Goal: Task Accomplishment & Management: Complete application form

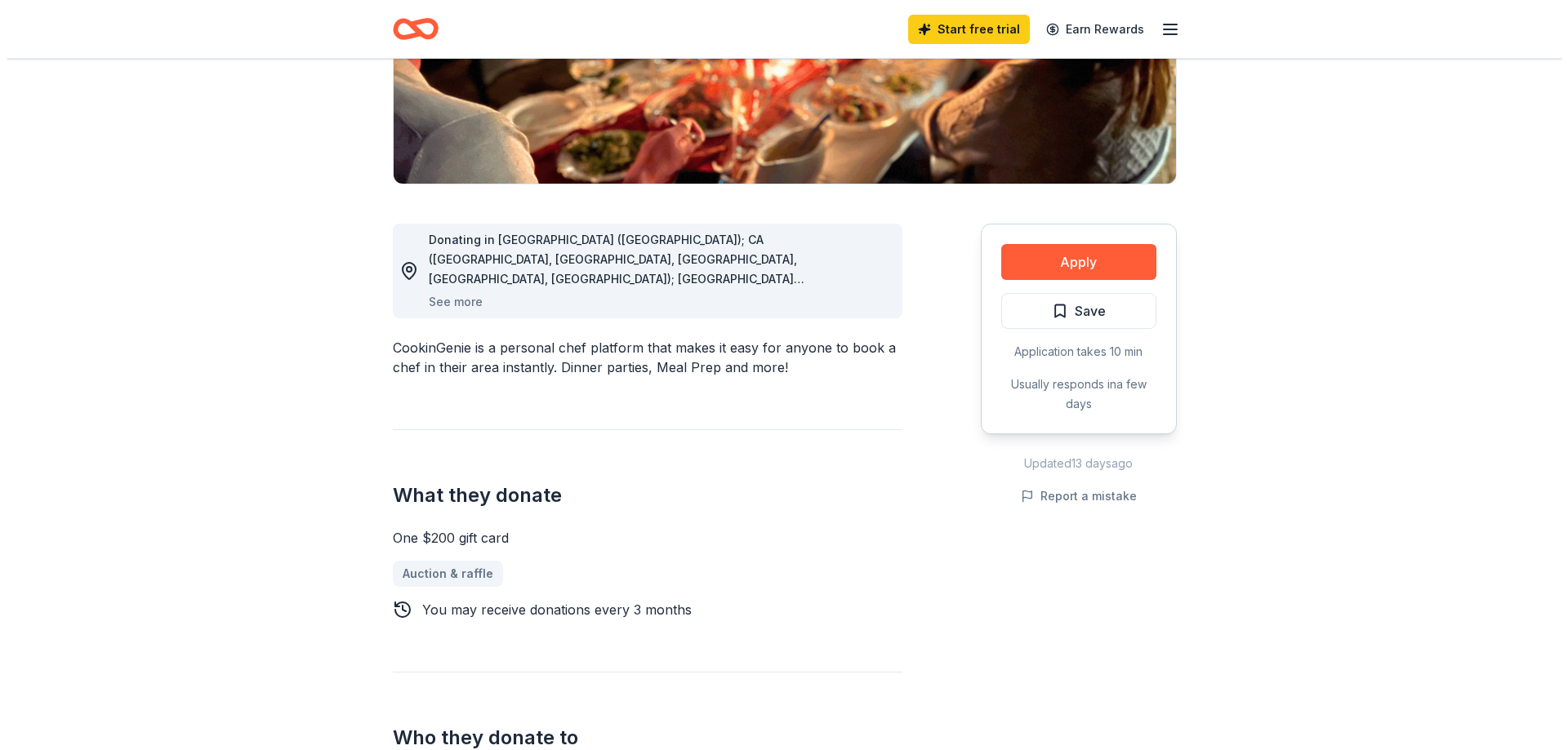
scroll to position [326, 0]
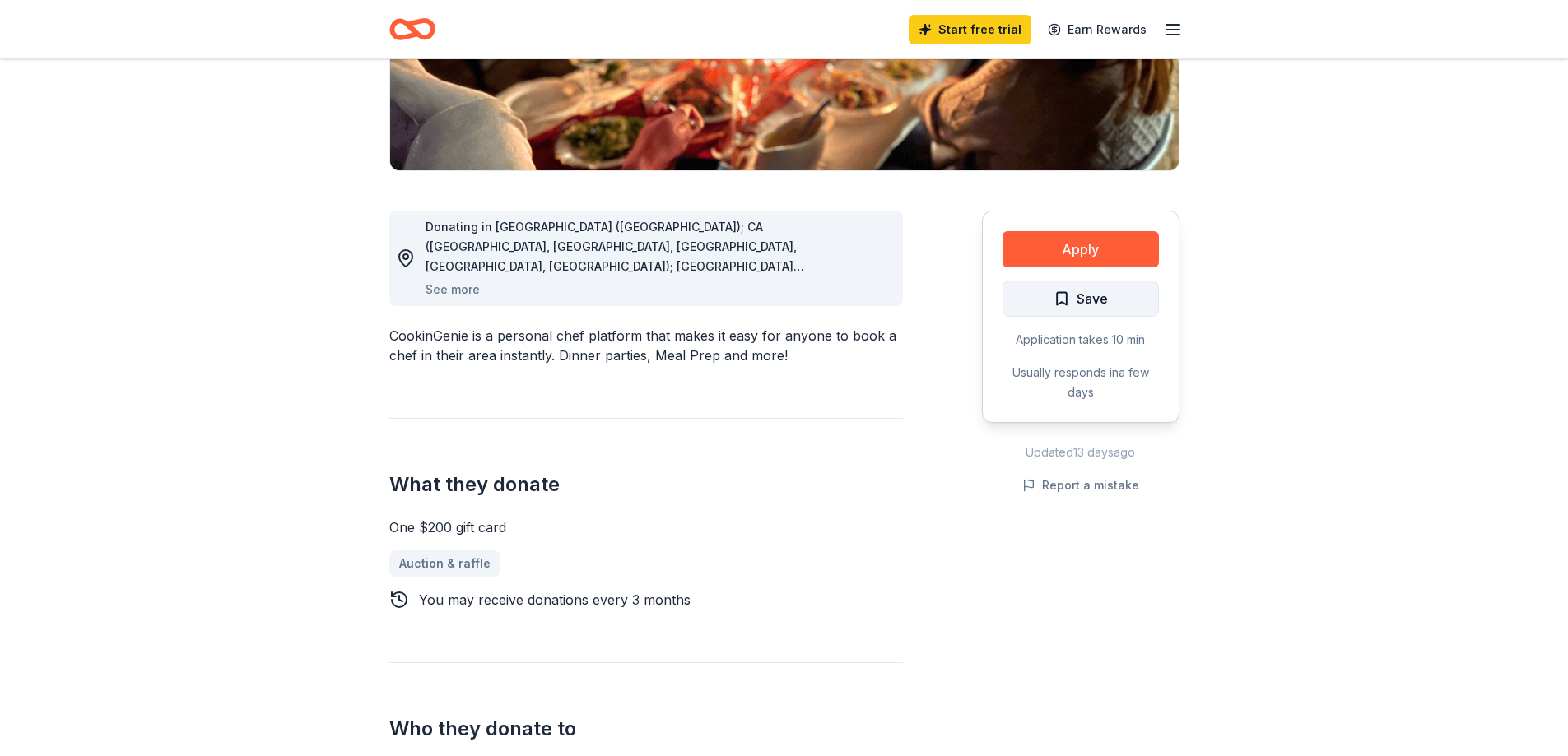
click at [1060, 290] on span "Save" at bounding box center [1081, 299] width 54 height 22
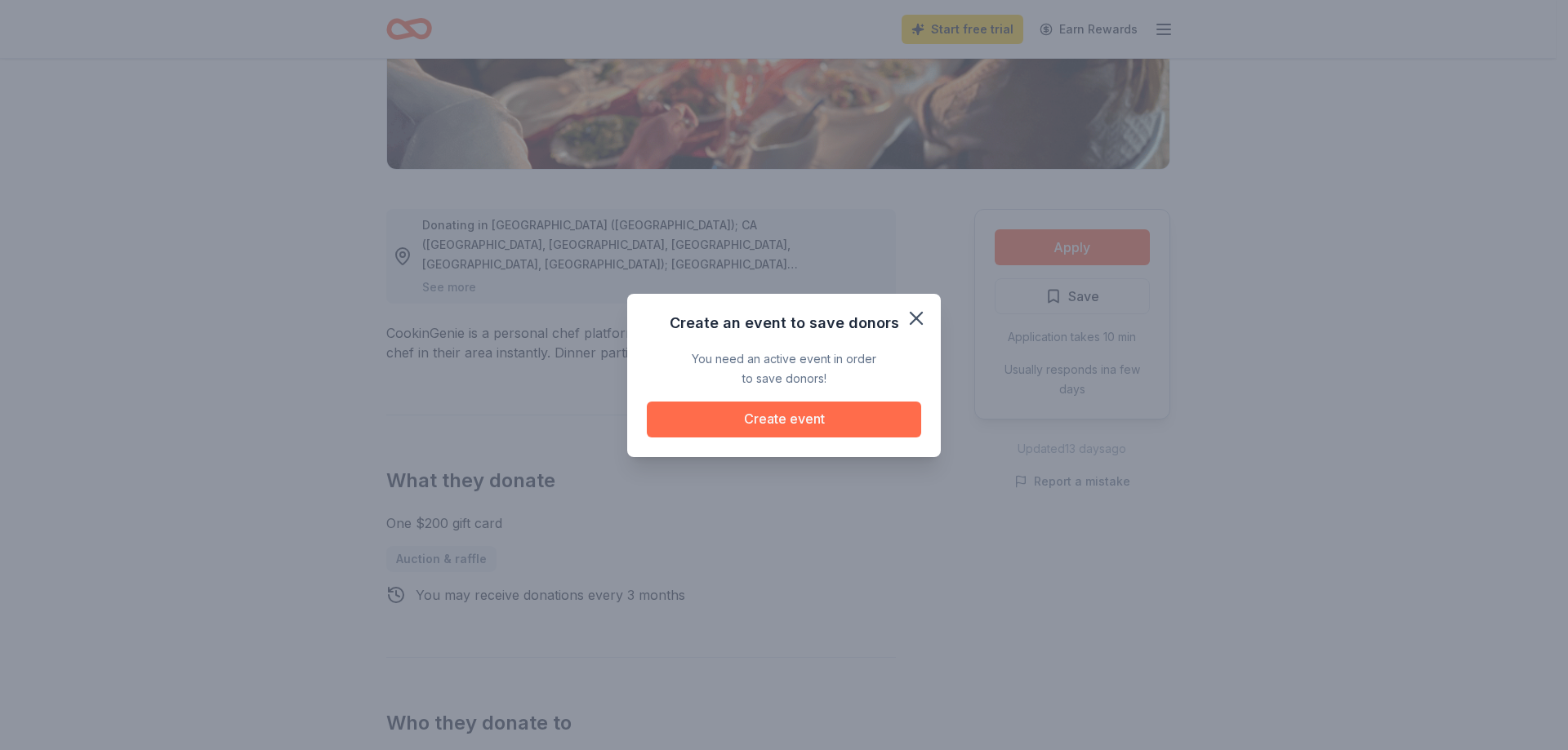
click at [851, 410] on button "Create event" at bounding box center [784, 419] width 274 height 36
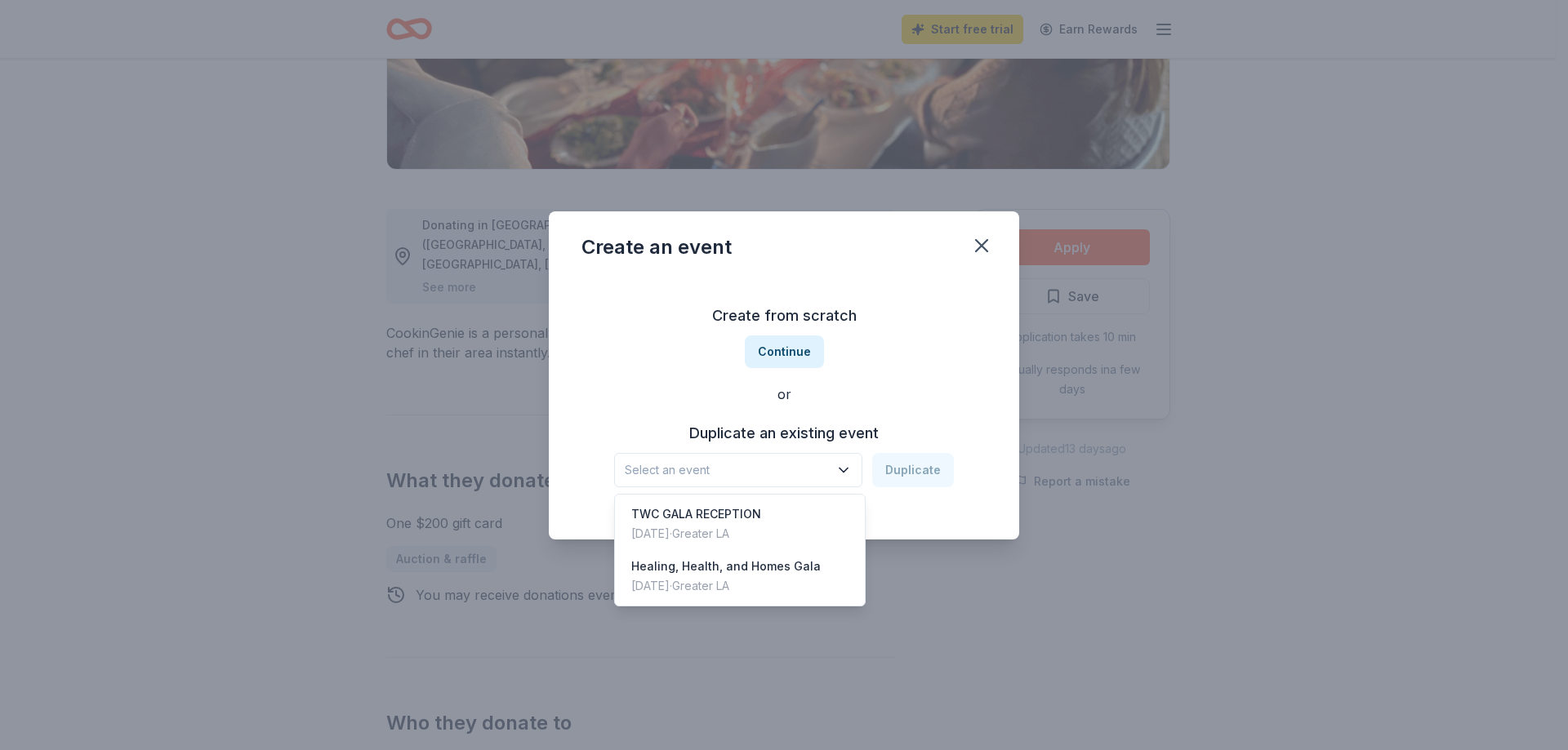
click at [809, 471] on span "Select an event" at bounding box center [727, 470] width 204 height 20
click at [800, 523] on div "TWC GALA RECEPTION May 01, 2025 · Greater LA" at bounding box center [740, 524] width 243 height 52
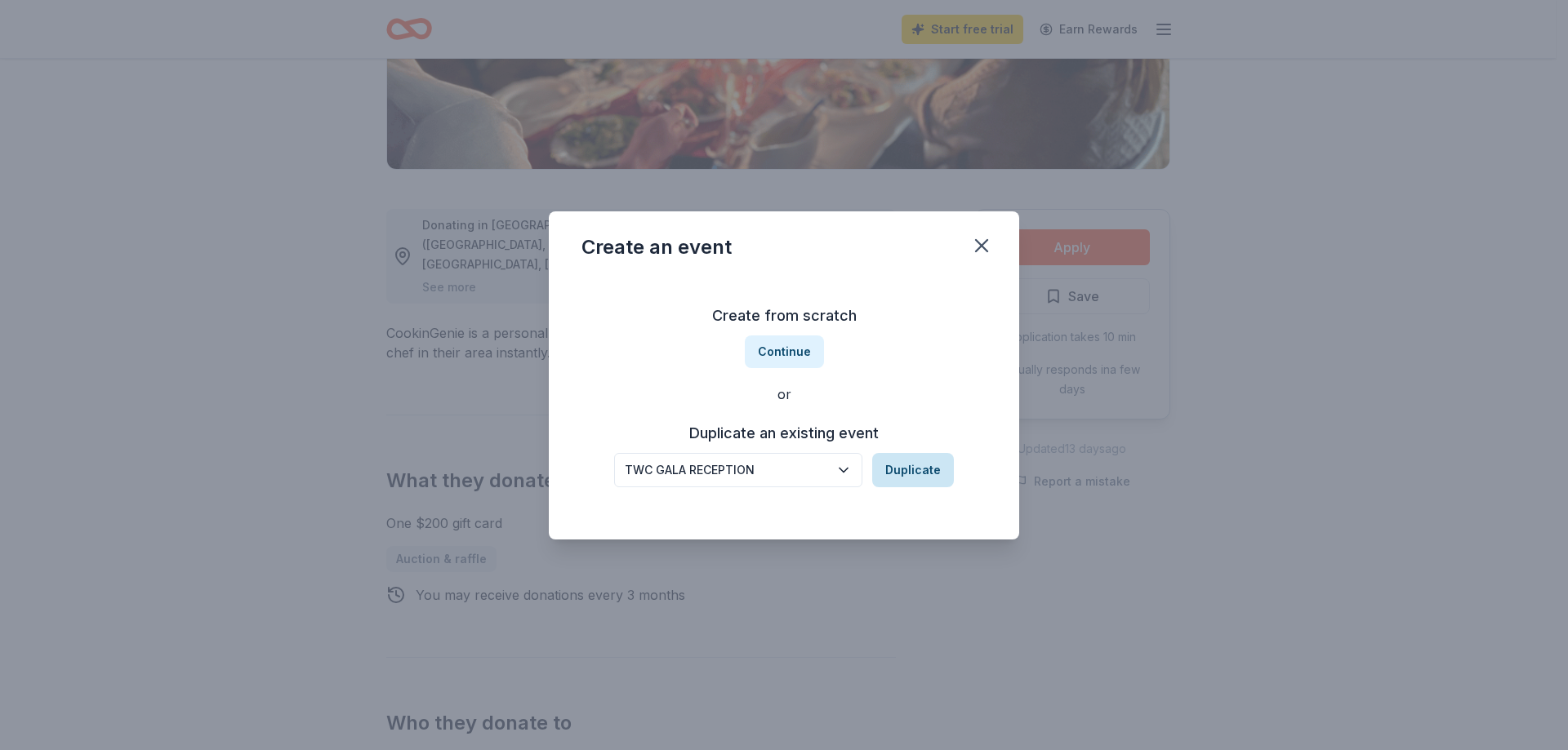
click at [898, 458] on button "Duplicate" at bounding box center [913, 469] width 81 height 34
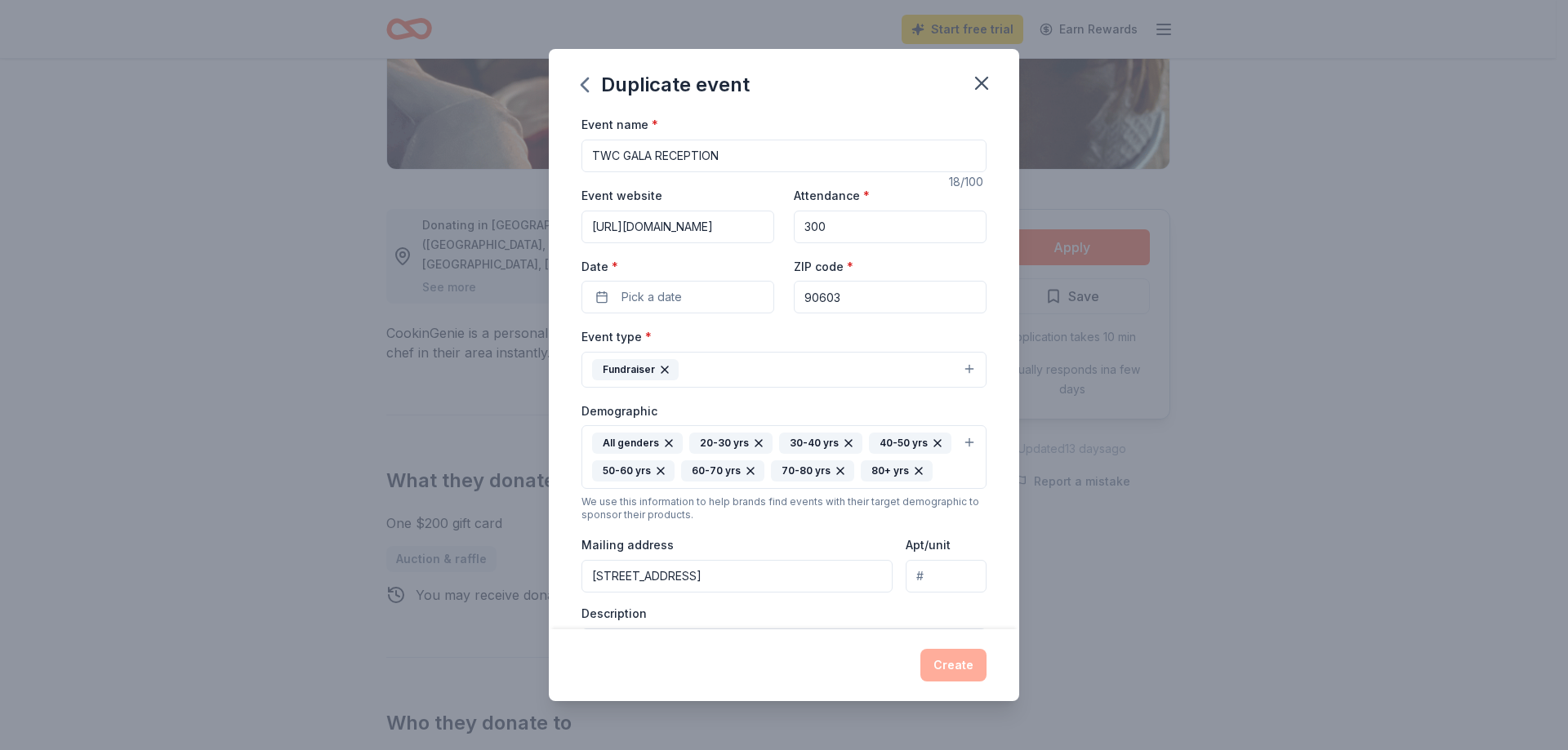
drag, startPoint x: 652, startPoint y: 154, endPoint x: 627, endPoint y: 152, distance: 25.1
click at [627, 152] on input "TWC GALA RECEPTION" at bounding box center [784, 155] width 405 height 32
type input "TWC RECEPTION"
click at [732, 302] on button "Pick a date" at bounding box center [678, 297] width 193 height 32
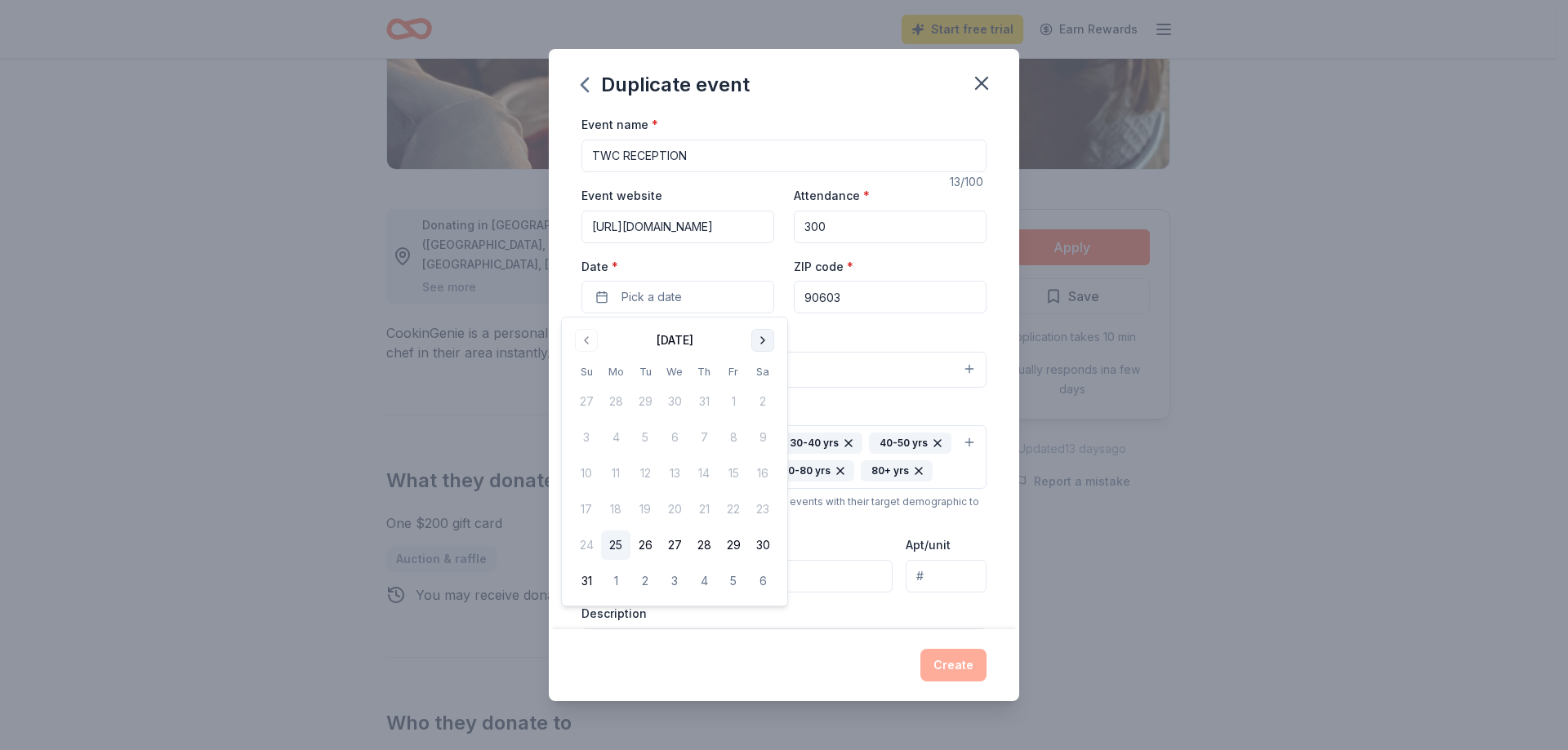
click at [762, 335] on button "Go to next month" at bounding box center [763, 341] width 23 height 23
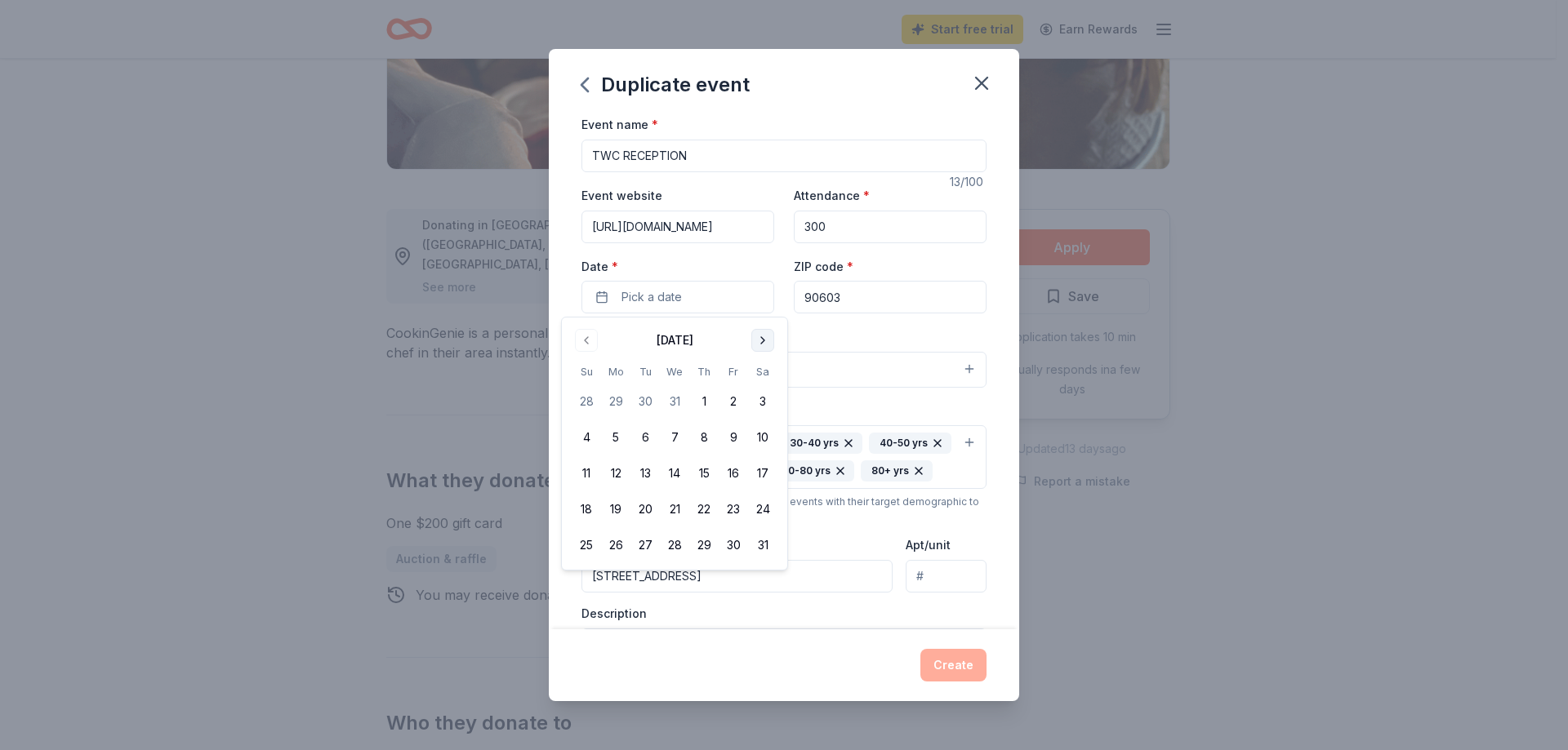
click at [762, 335] on button "Go to next month" at bounding box center [763, 341] width 23 height 23
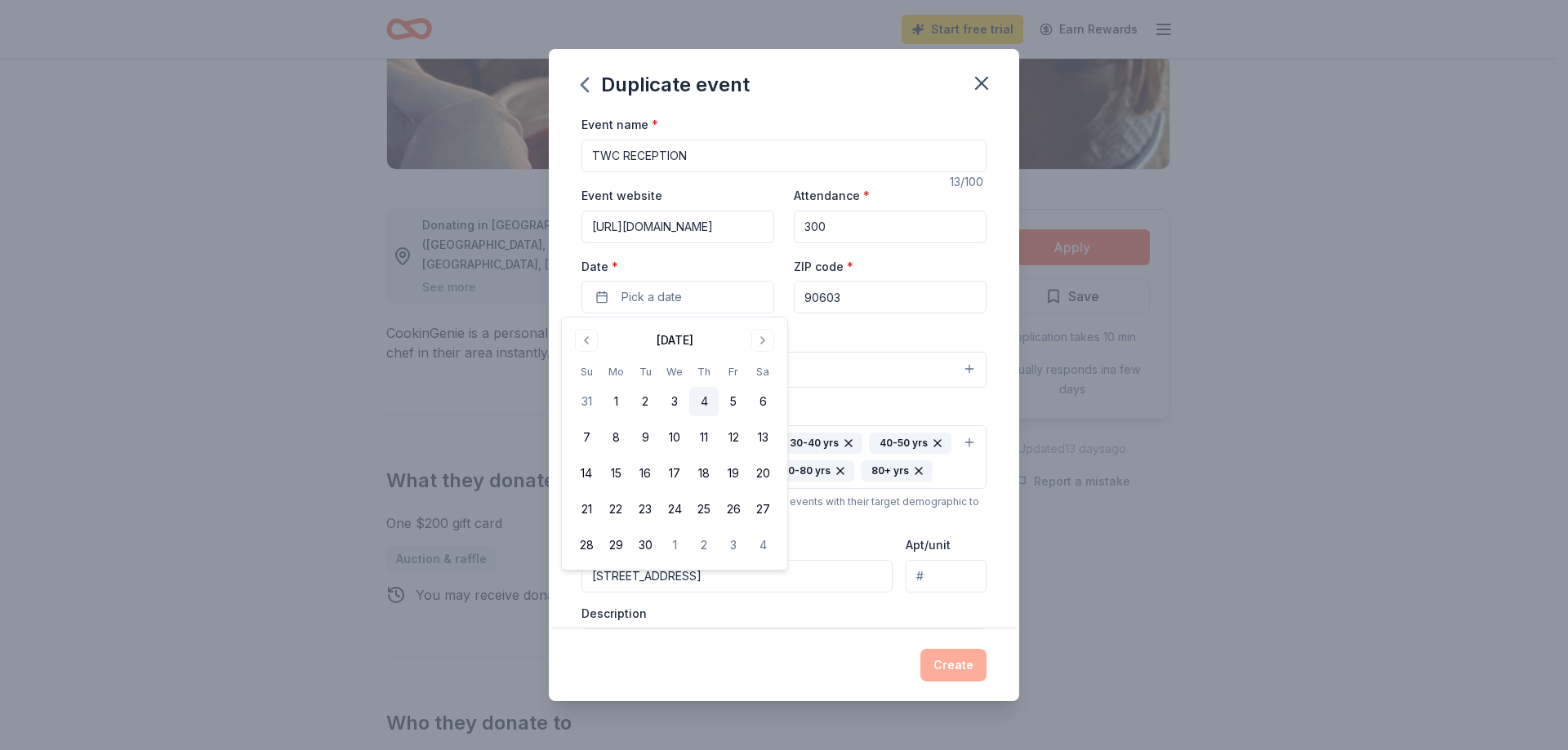
click at [700, 404] on button "4" at bounding box center [704, 401] width 29 height 29
click at [781, 645] on div "Create" at bounding box center [784, 665] width 470 height 71
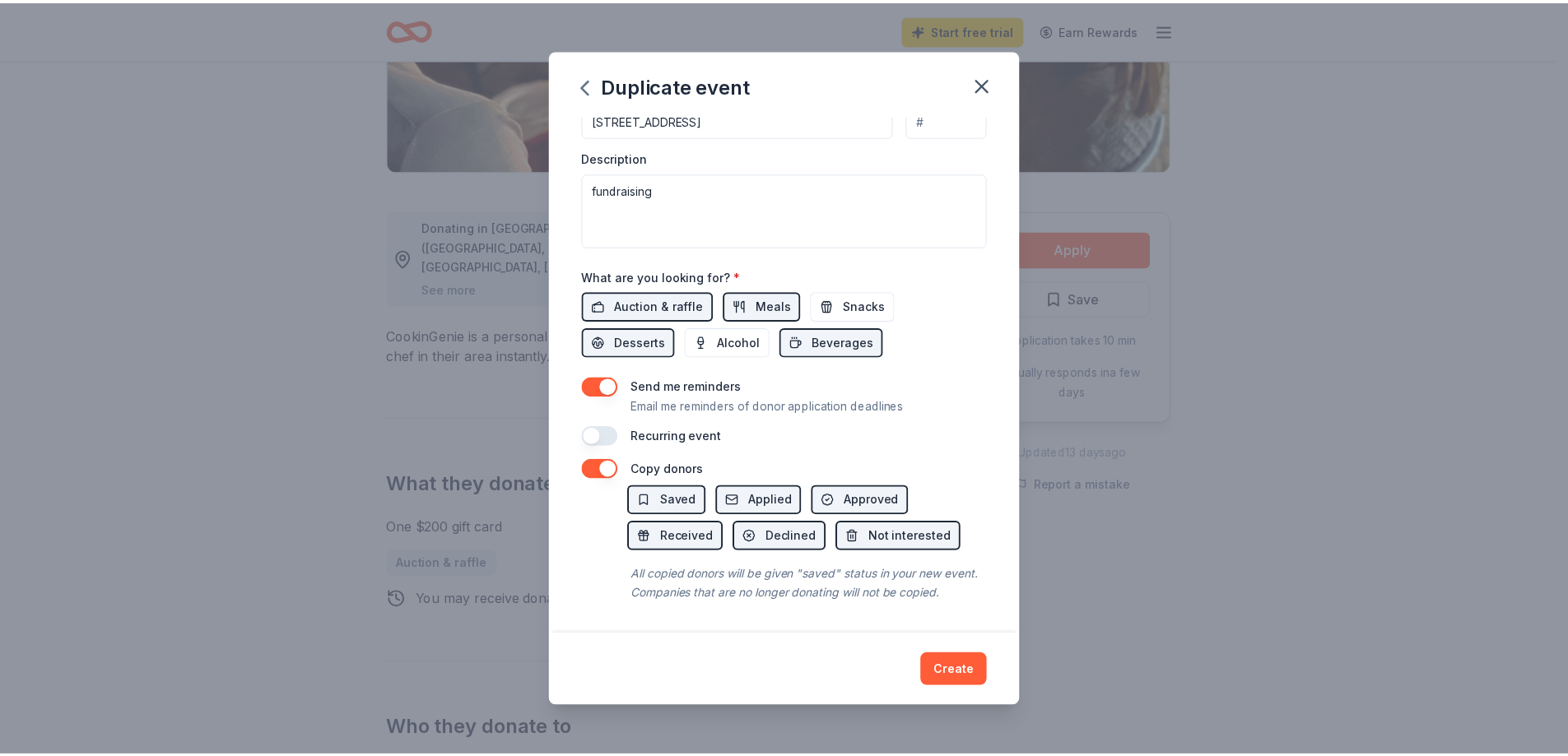
scroll to position [507, 0]
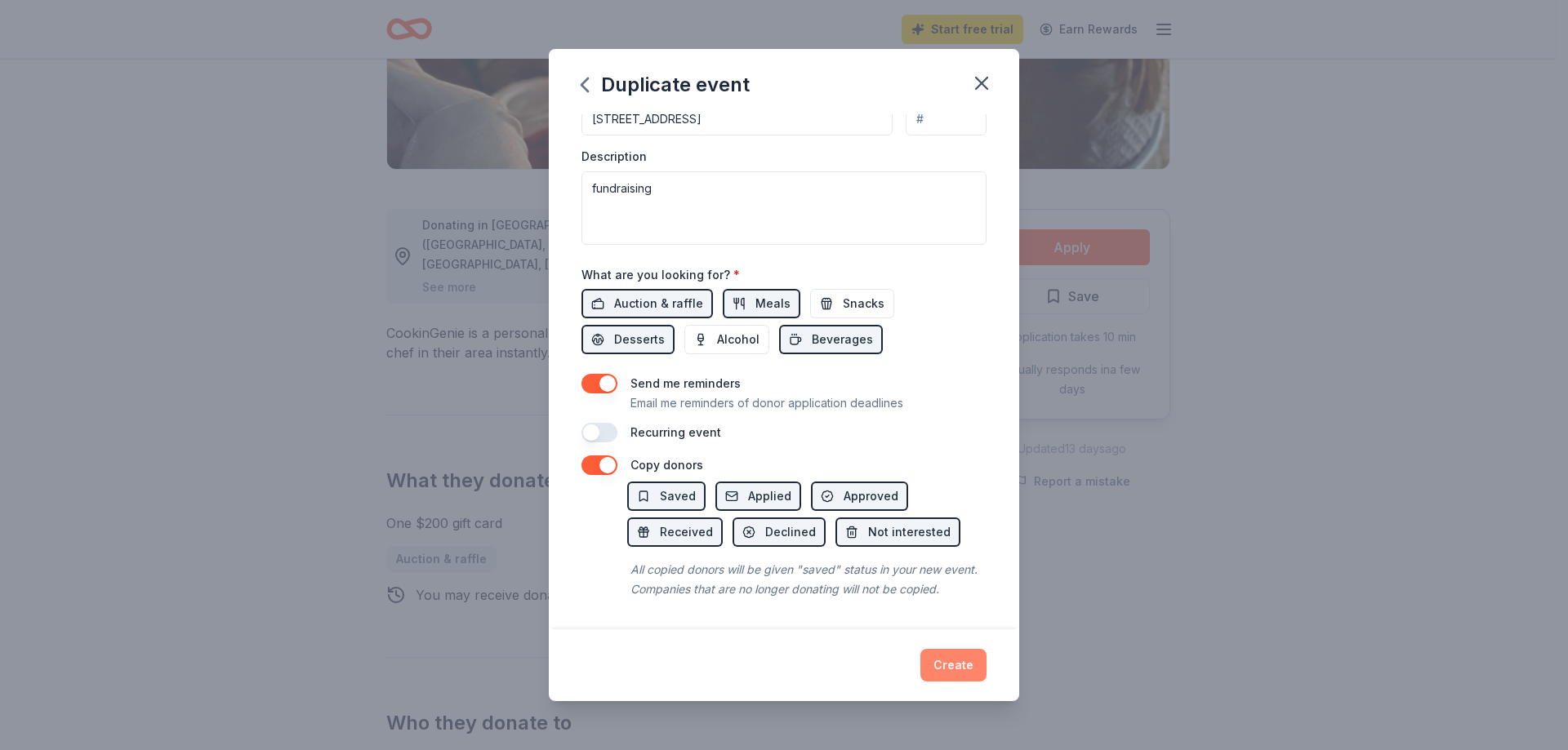
click at [945, 650] on button "Create" at bounding box center [954, 664] width 66 height 32
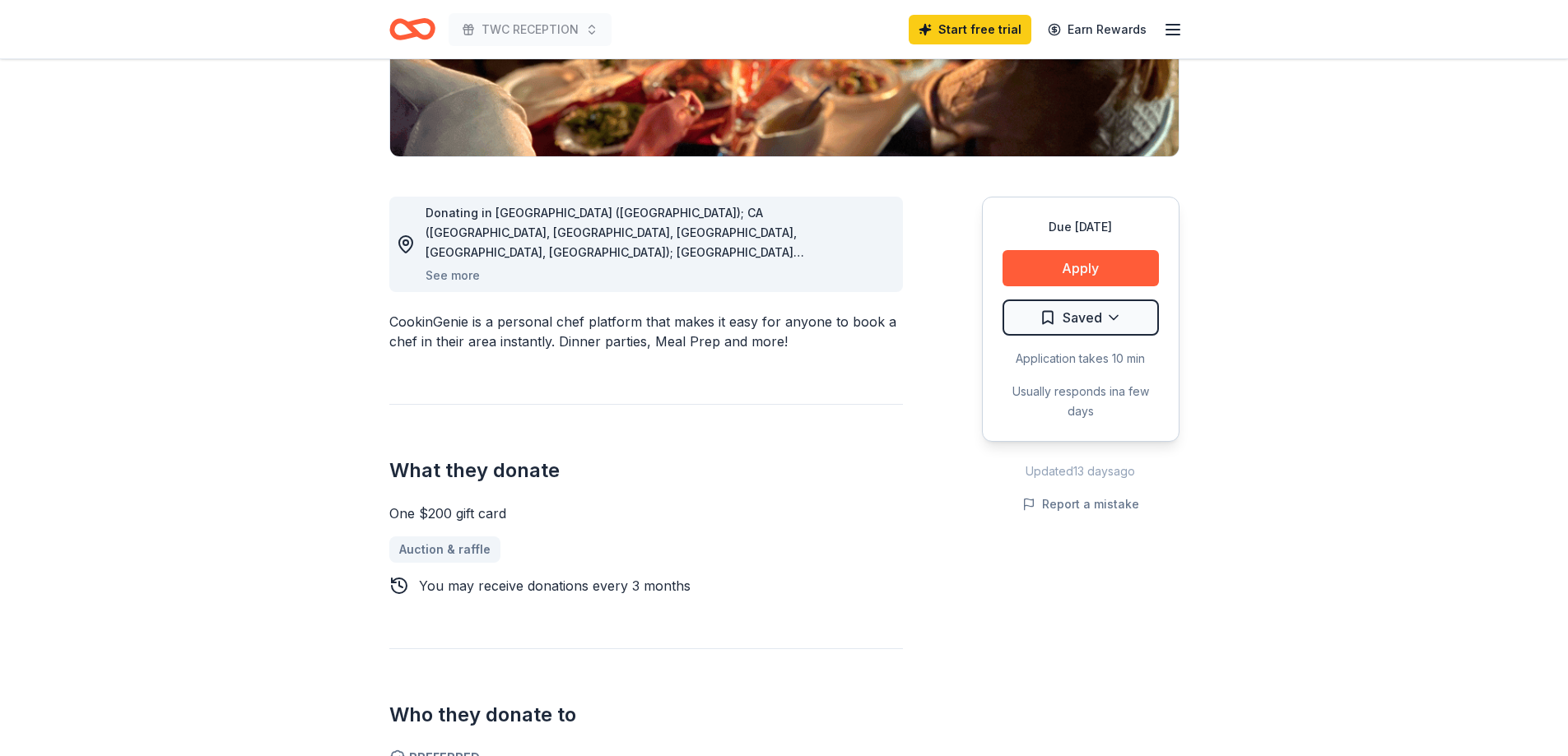
scroll to position [247, 0]
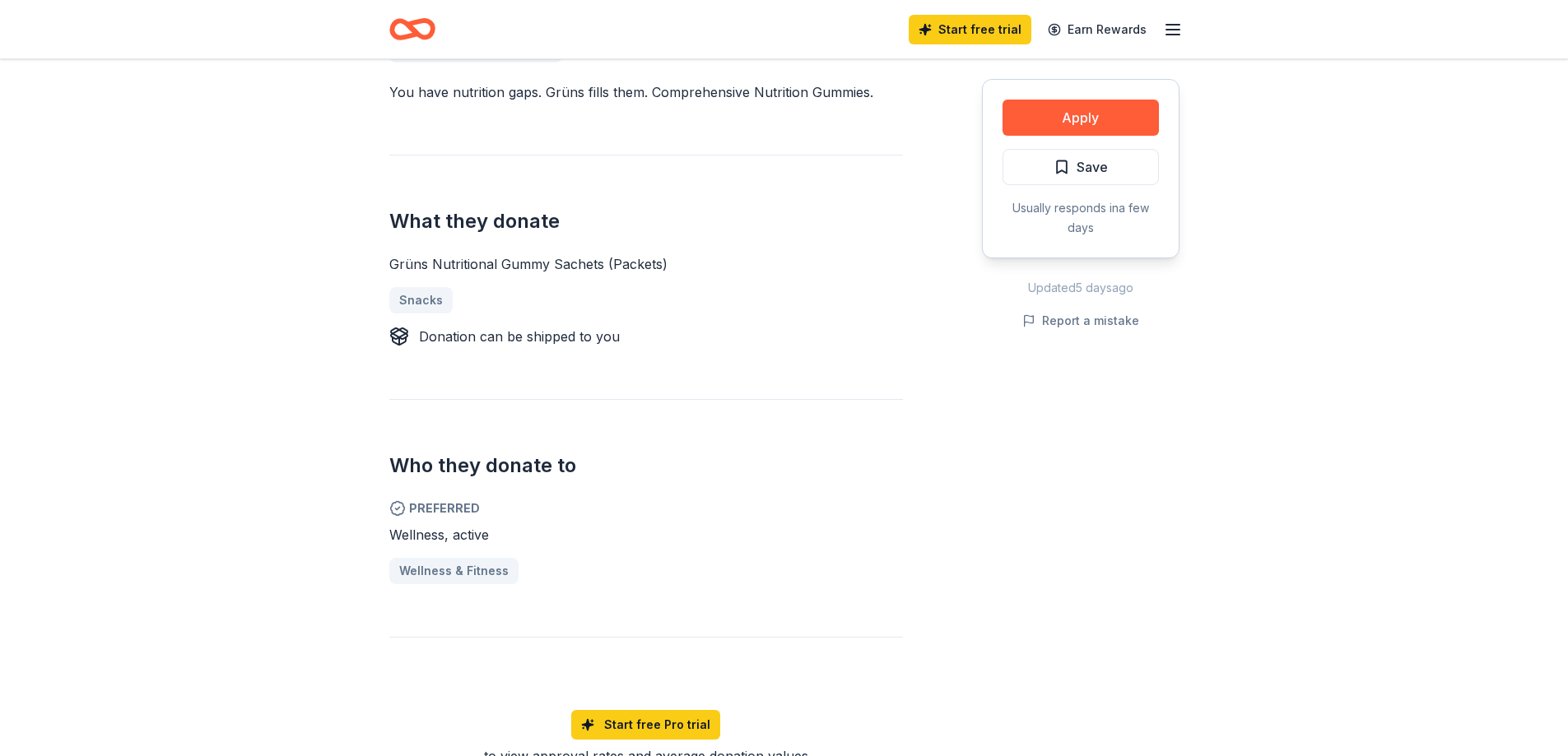
scroll to position [411, 0]
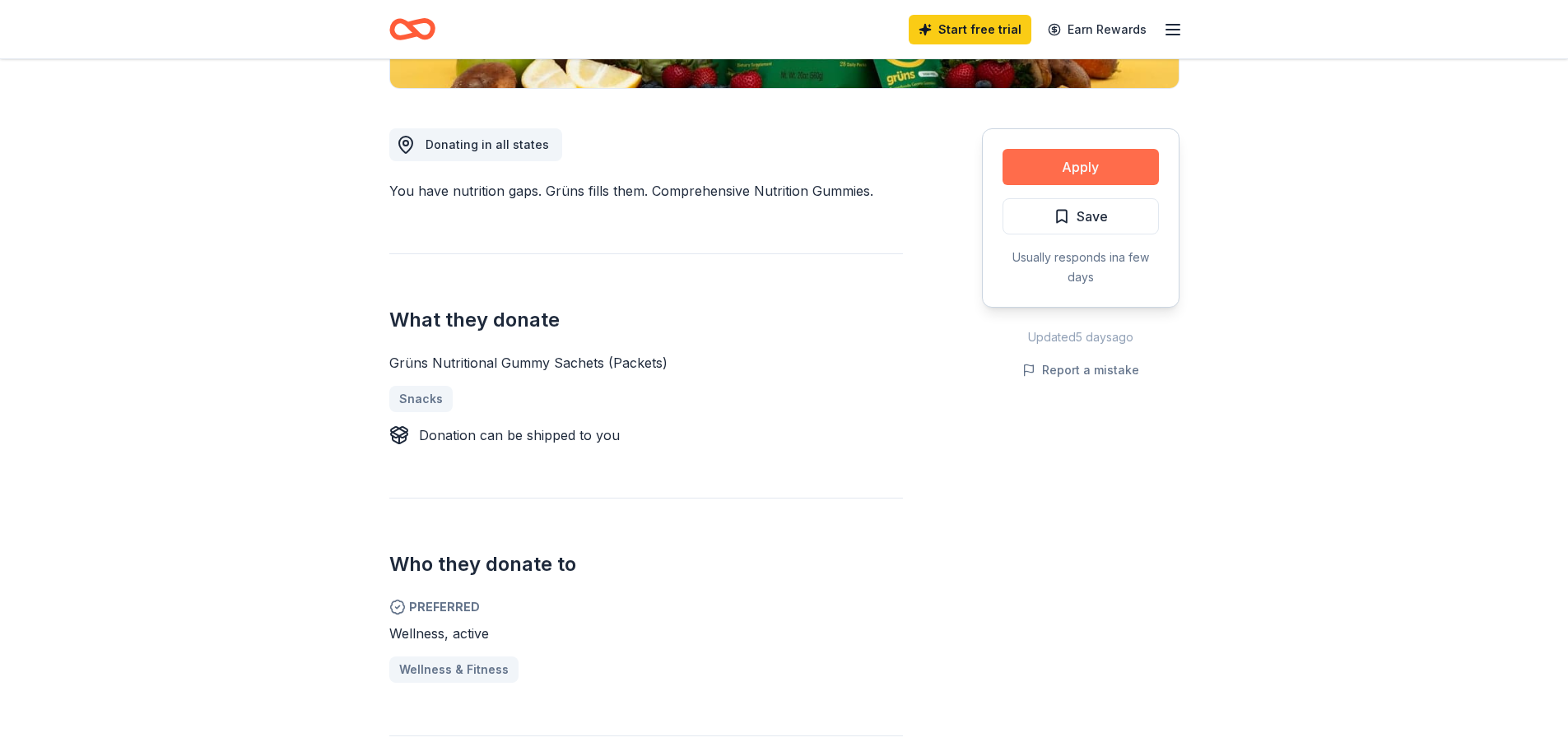
click at [1133, 171] on button "Apply" at bounding box center [1081, 167] width 157 height 36
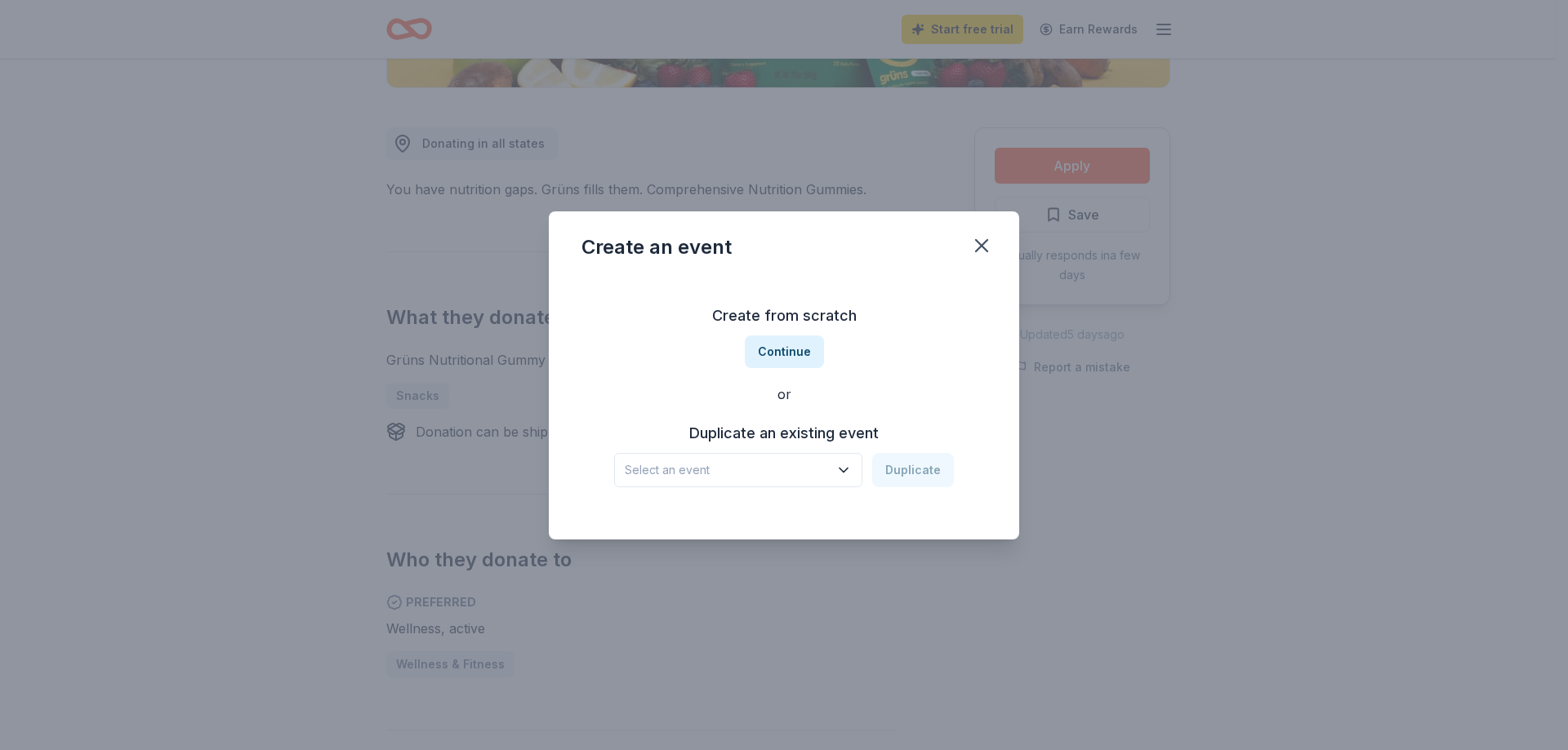
click at [804, 463] on span "Select an event" at bounding box center [727, 470] width 204 height 20
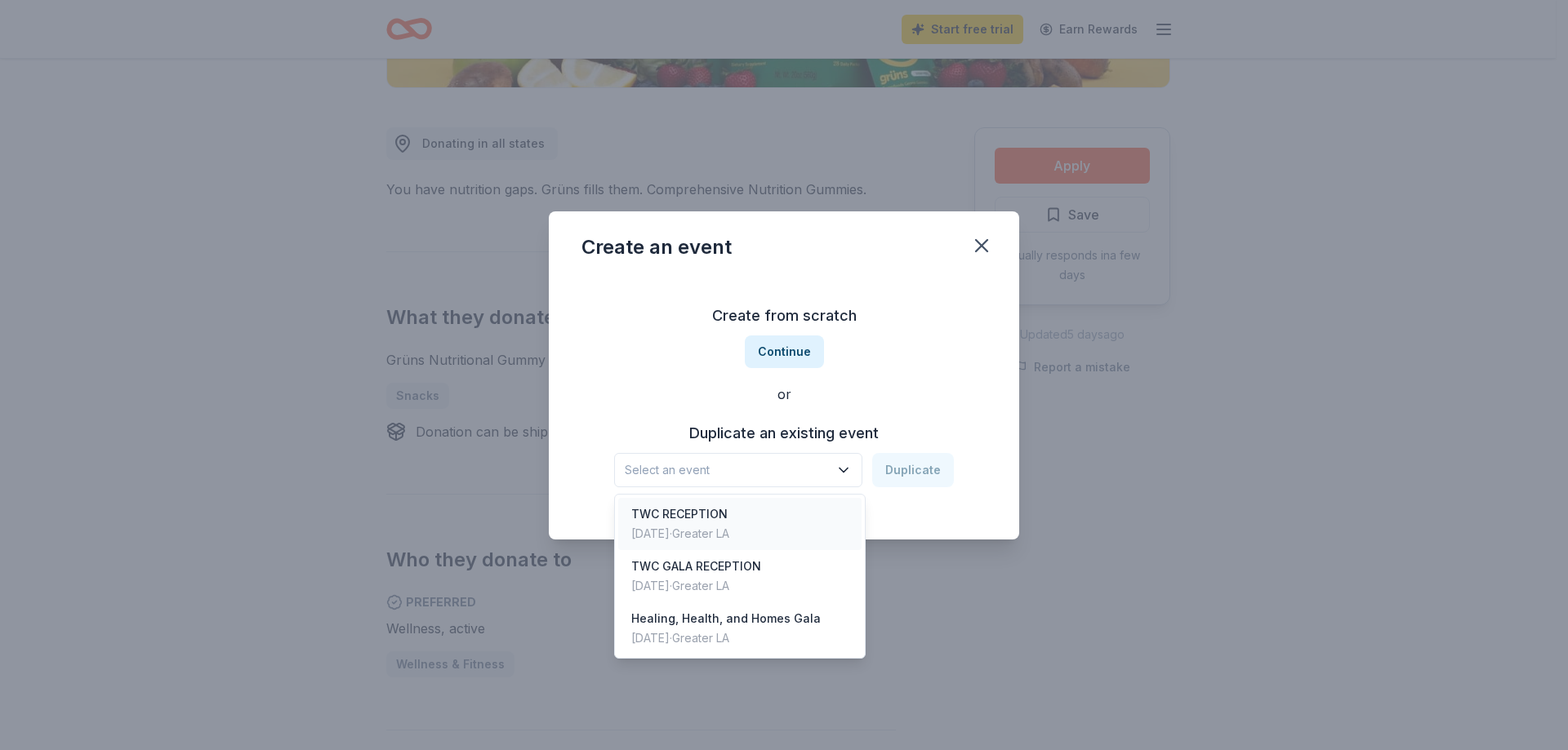
click at [784, 512] on div "TWC RECEPTION Jun 04, 2026 · Greater LA" at bounding box center [740, 524] width 243 height 52
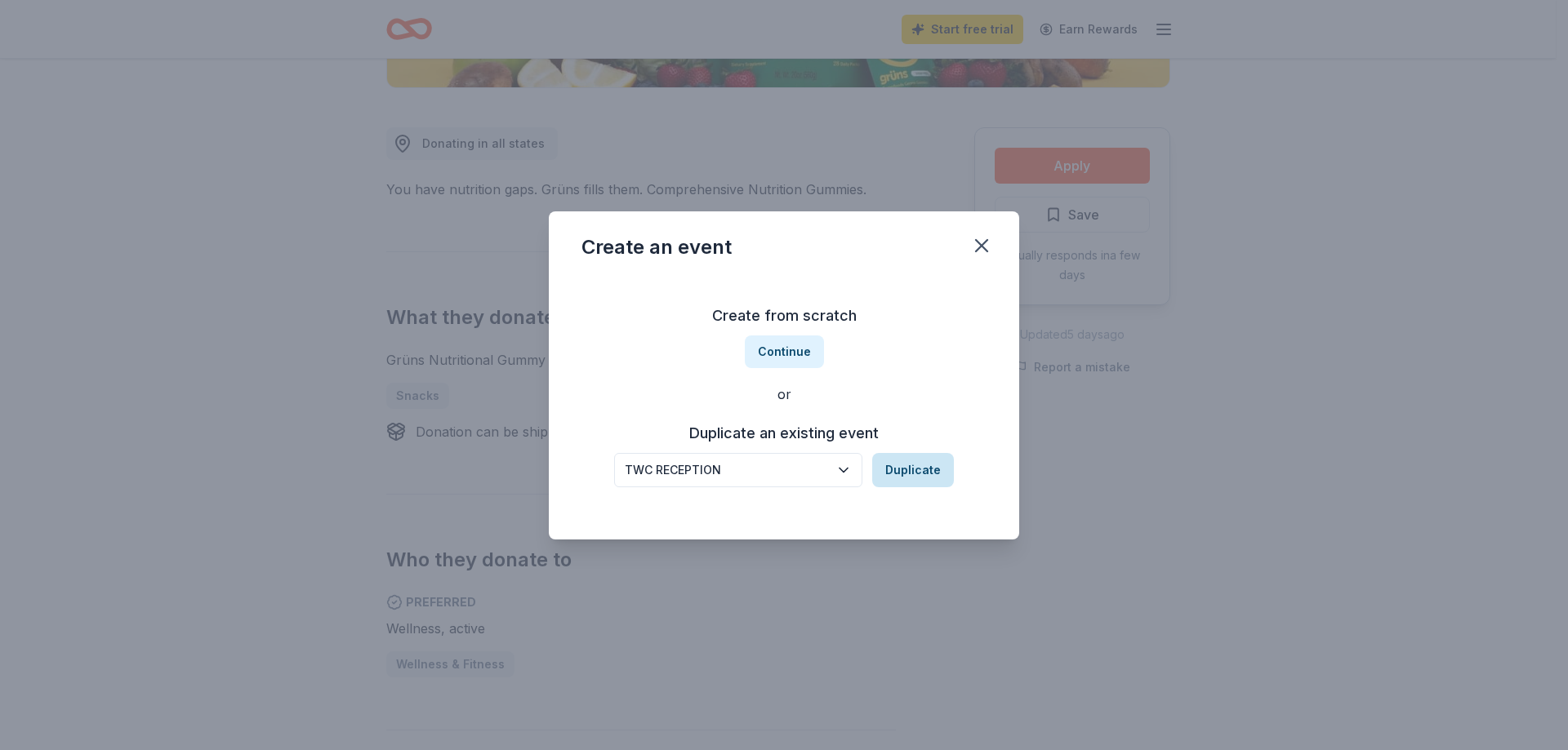
click at [907, 459] on button "Duplicate" at bounding box center [913, 469] width 81 height 34
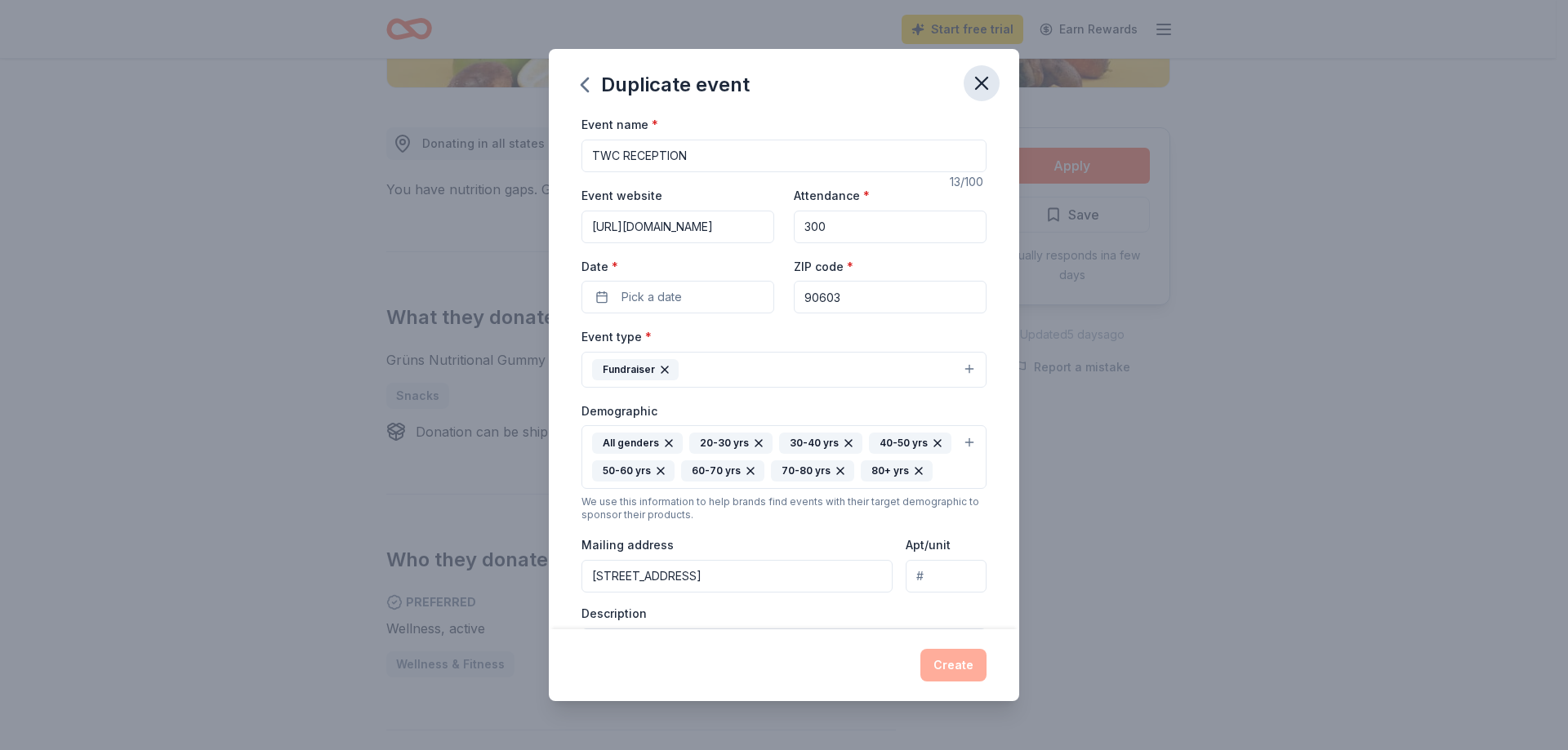
click at [978, 79] on icon "button" at bounding box center [981, 83] width 12 height 12
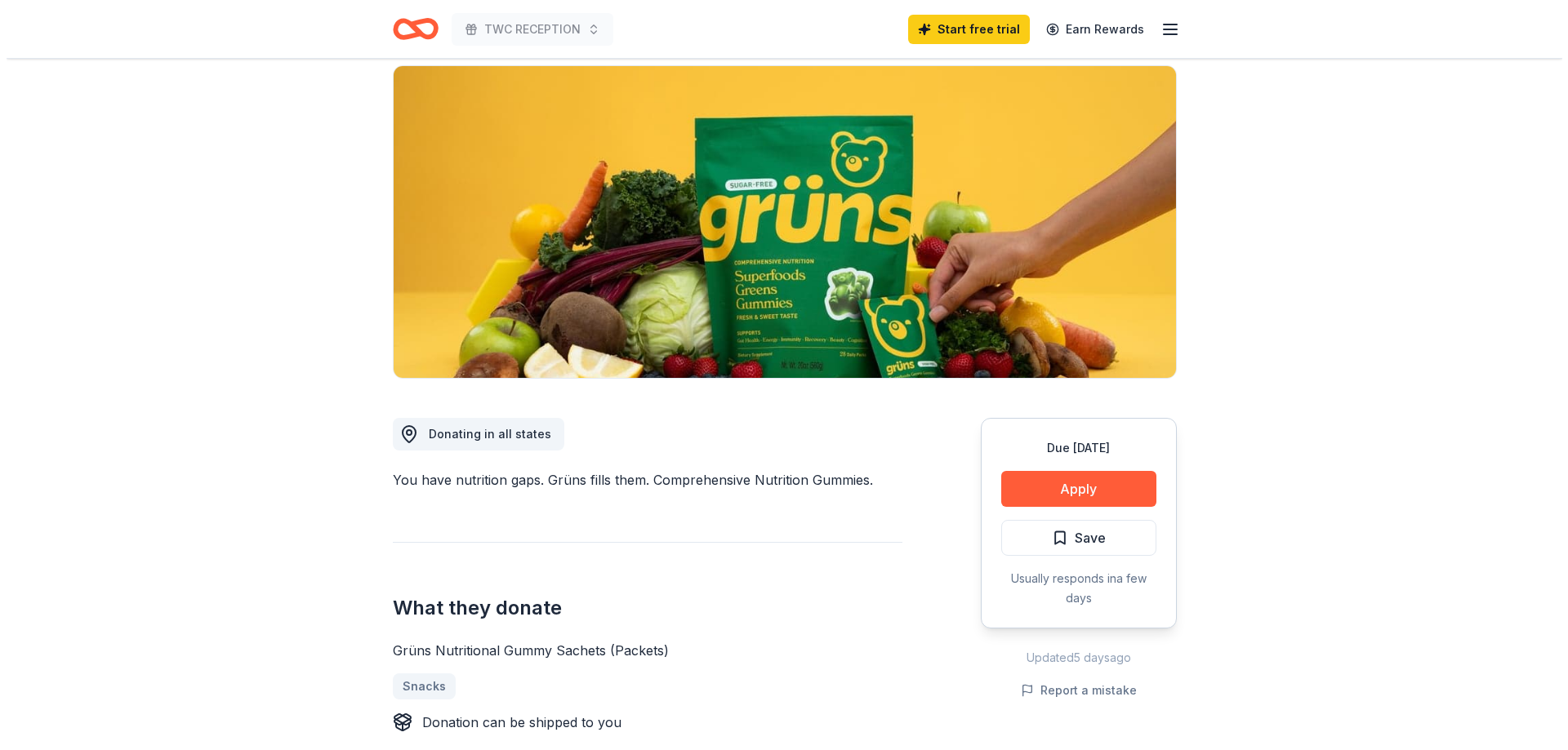
scroll to position [326, 0]
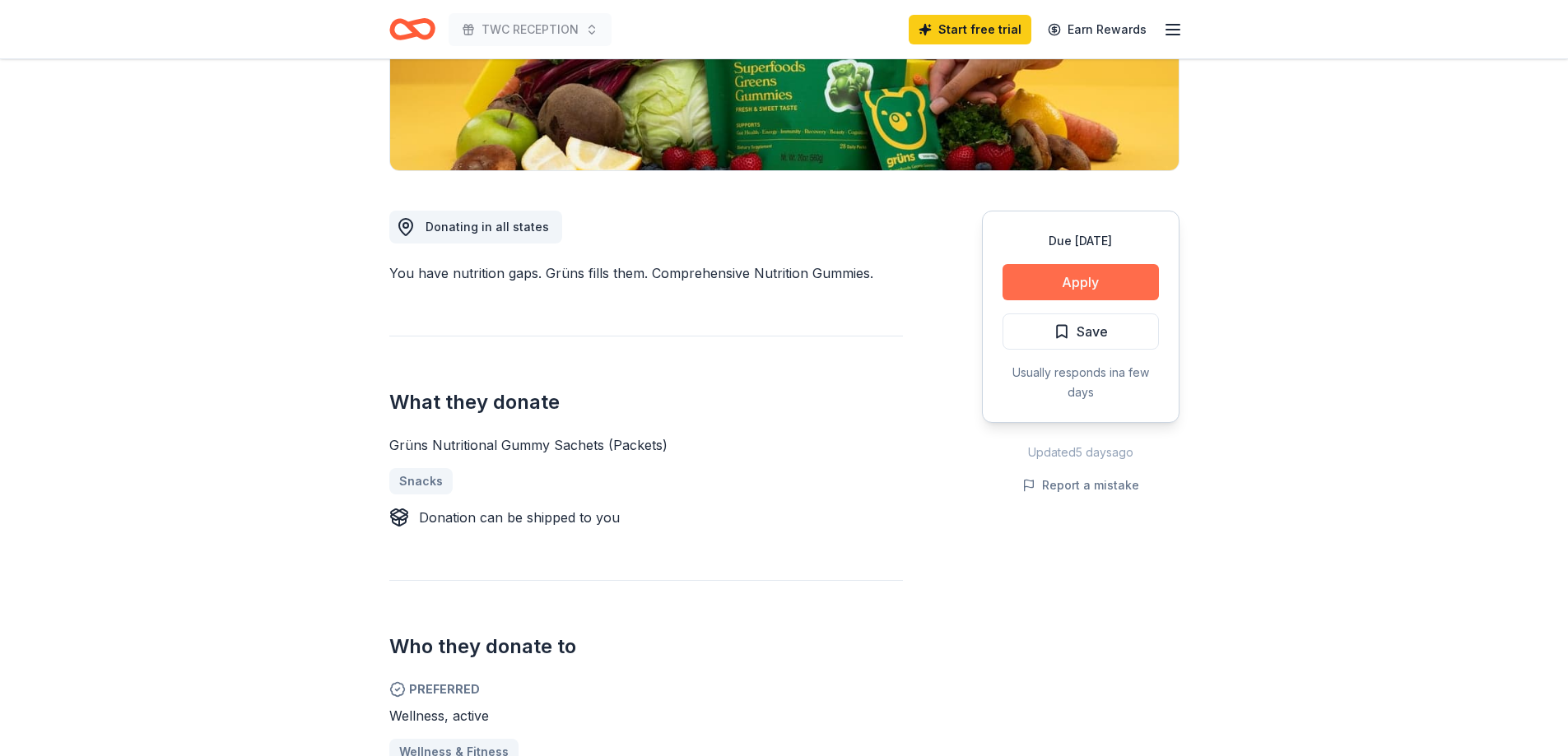
click at [1115, 288] on button "Apply" at bounding box center [1081, 281] width 157 height 36
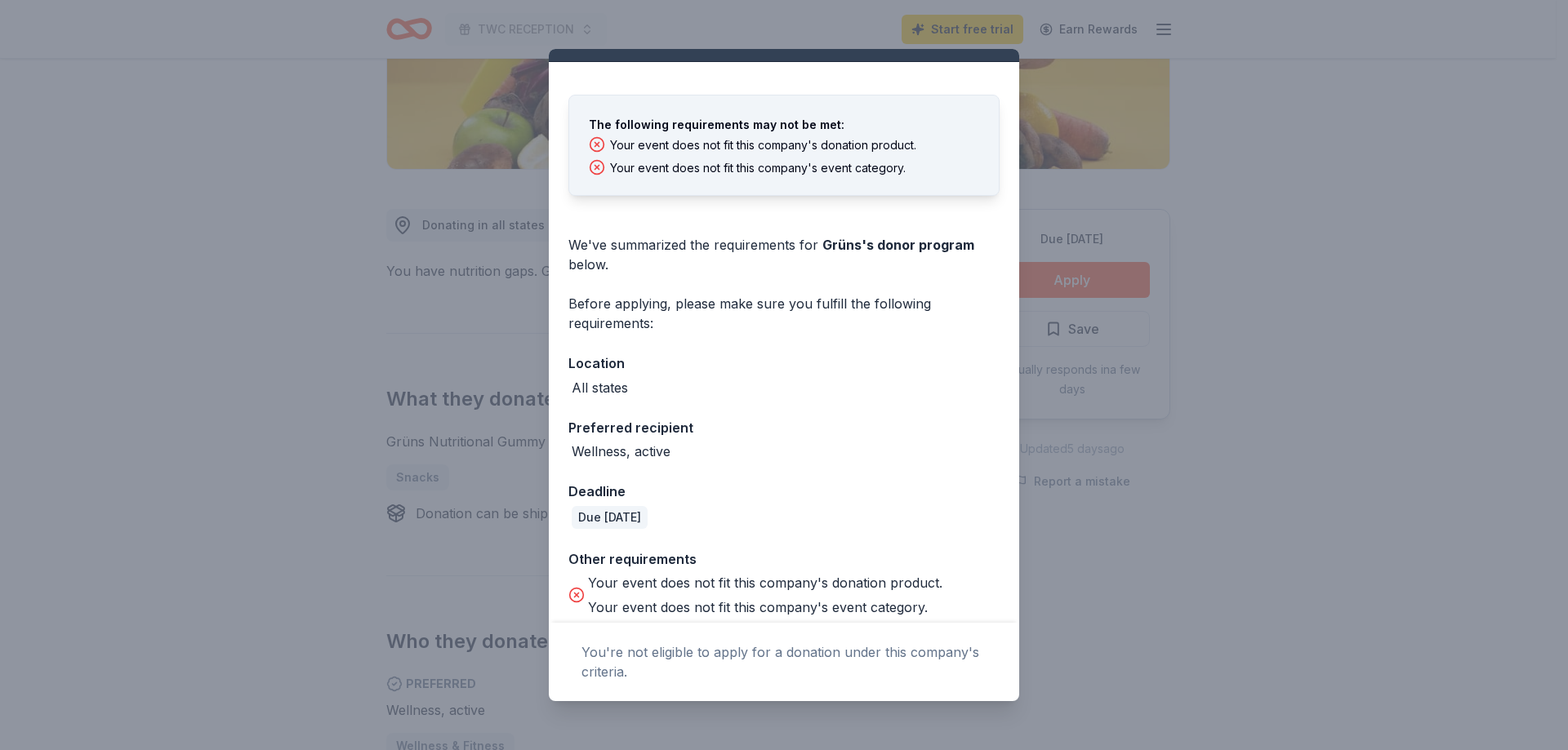
scroll to position [47, 0]
